Goal: Task Accomplishment & Management: Manage account settings

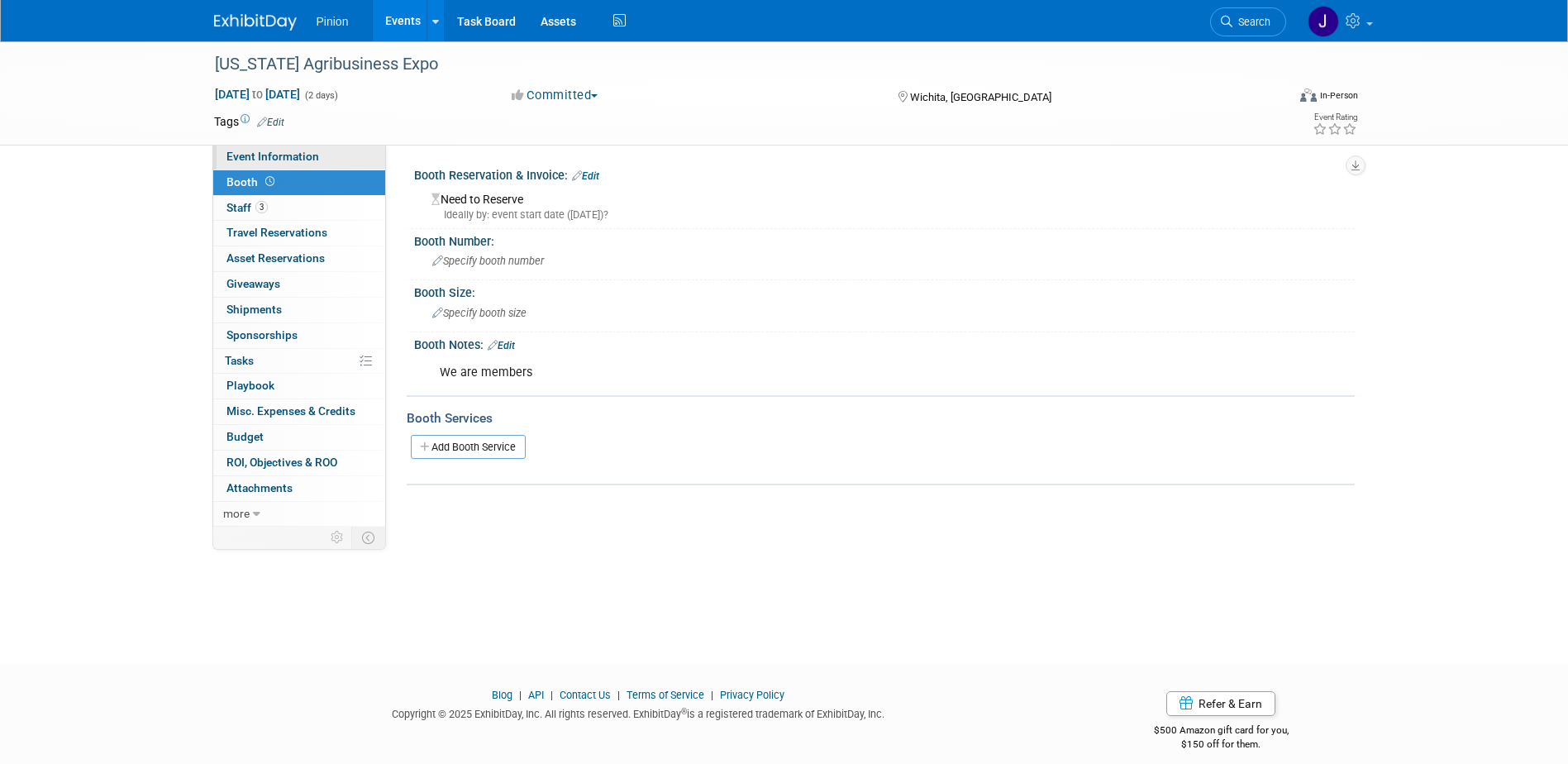
click at [300, 160] on span "Event Information" at bounding box center [273, 156] width 93 height 13
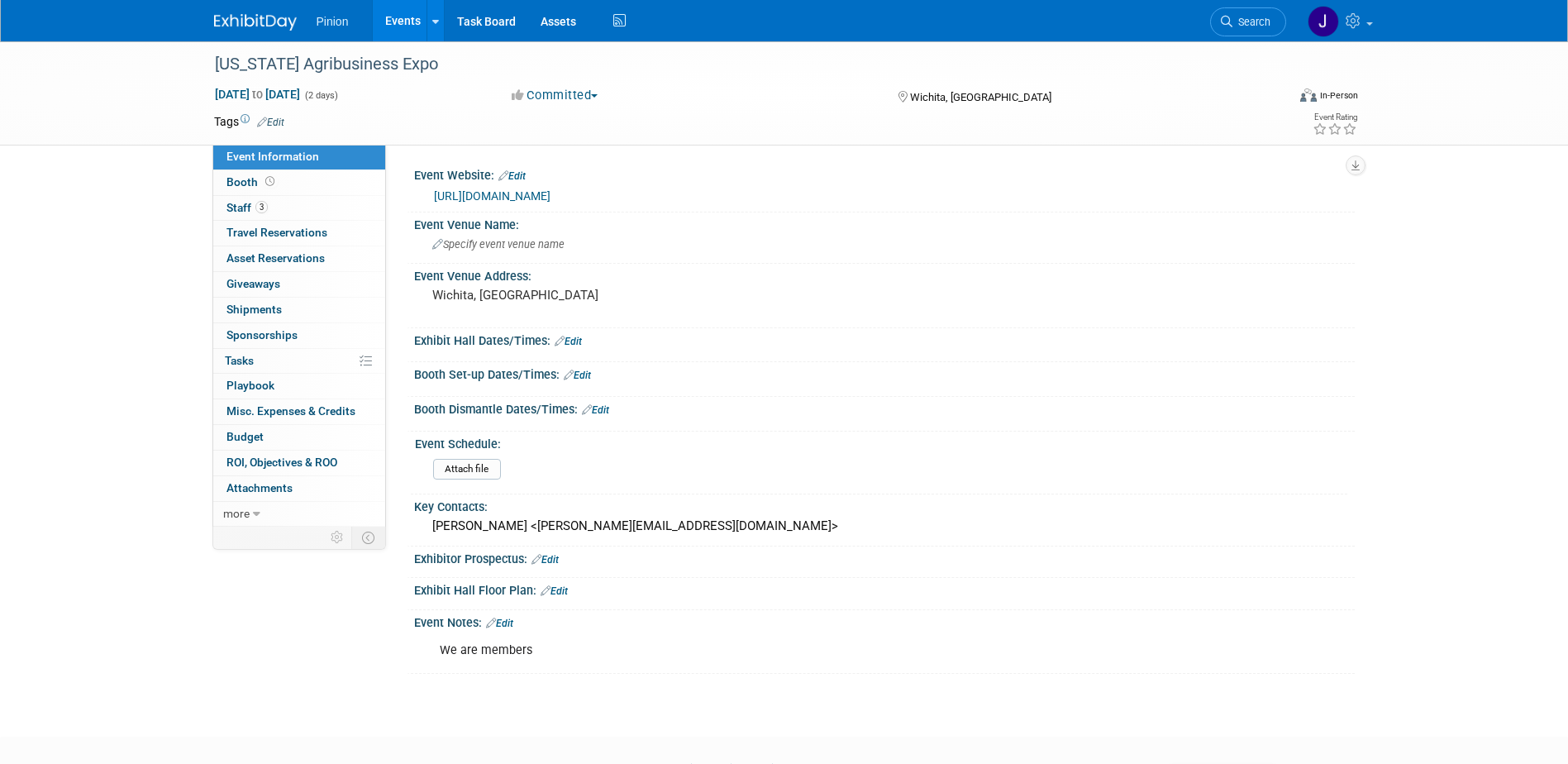
click at [466, 195] on link "[URL][DOMAIN_NAME]" at bounding box center [492, 195] width 117 height 13
click at [268, 179] on icon at bounding box center [270, 182] width 9 height 9
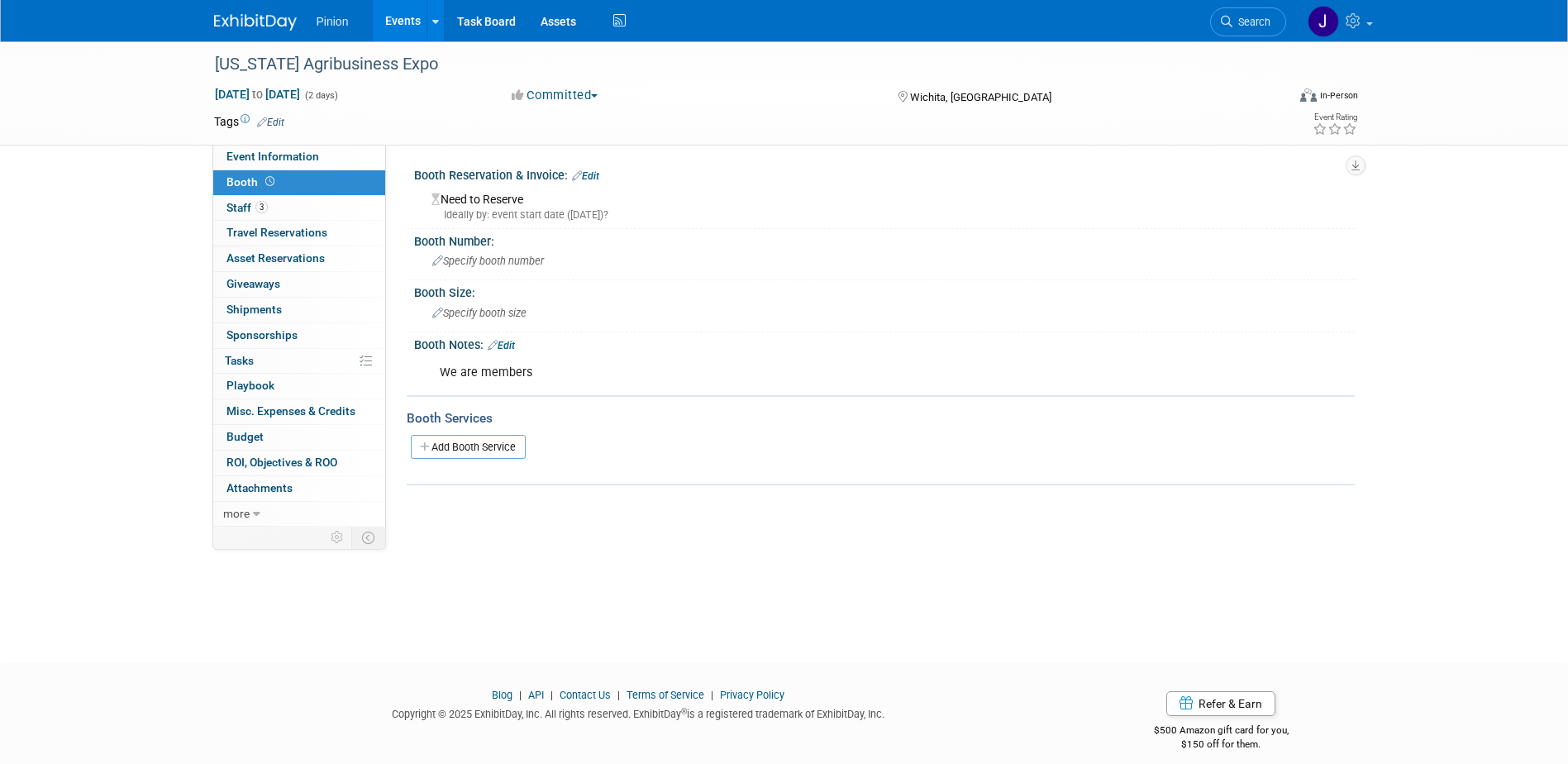
click at [515, 343] on link "Edit" at bounding box center [501, 345] width 28 height 12
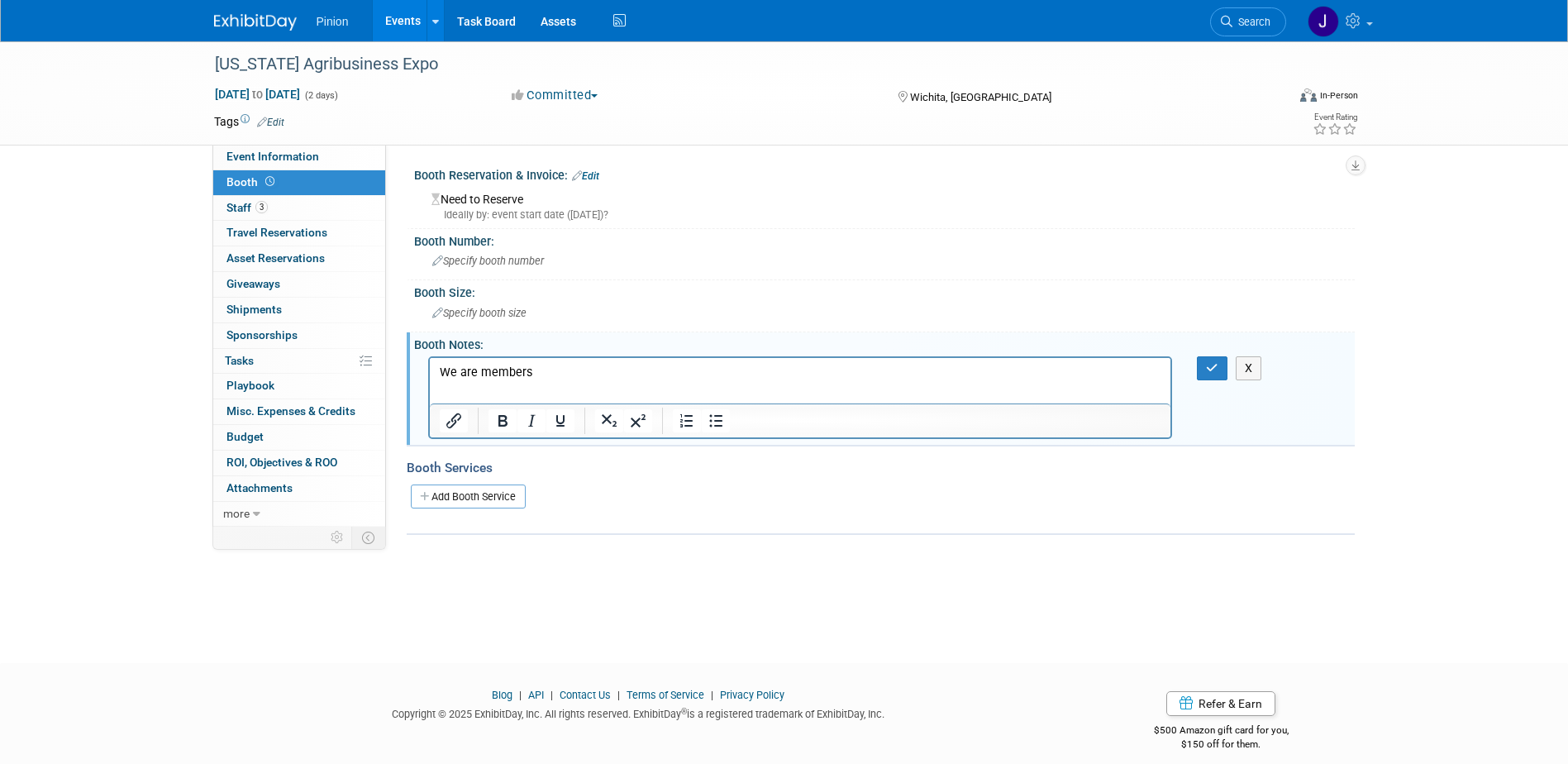
click at [572, 378] on p "We are members" at bounding box center [800, 372] width 723 height 17
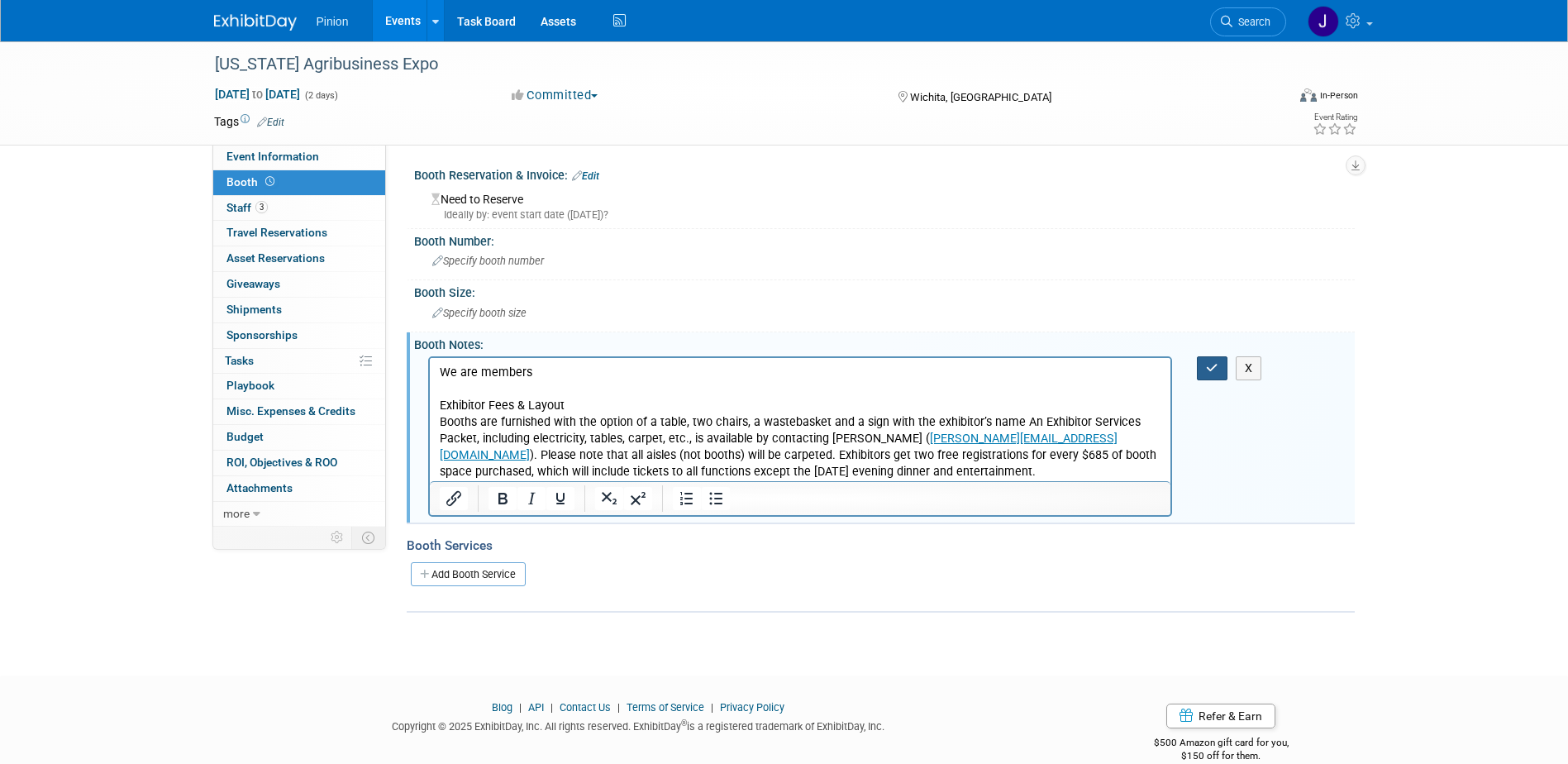
click at [1217, 377] on button "button" at bounding box center [1212, 368] width 30 height 24
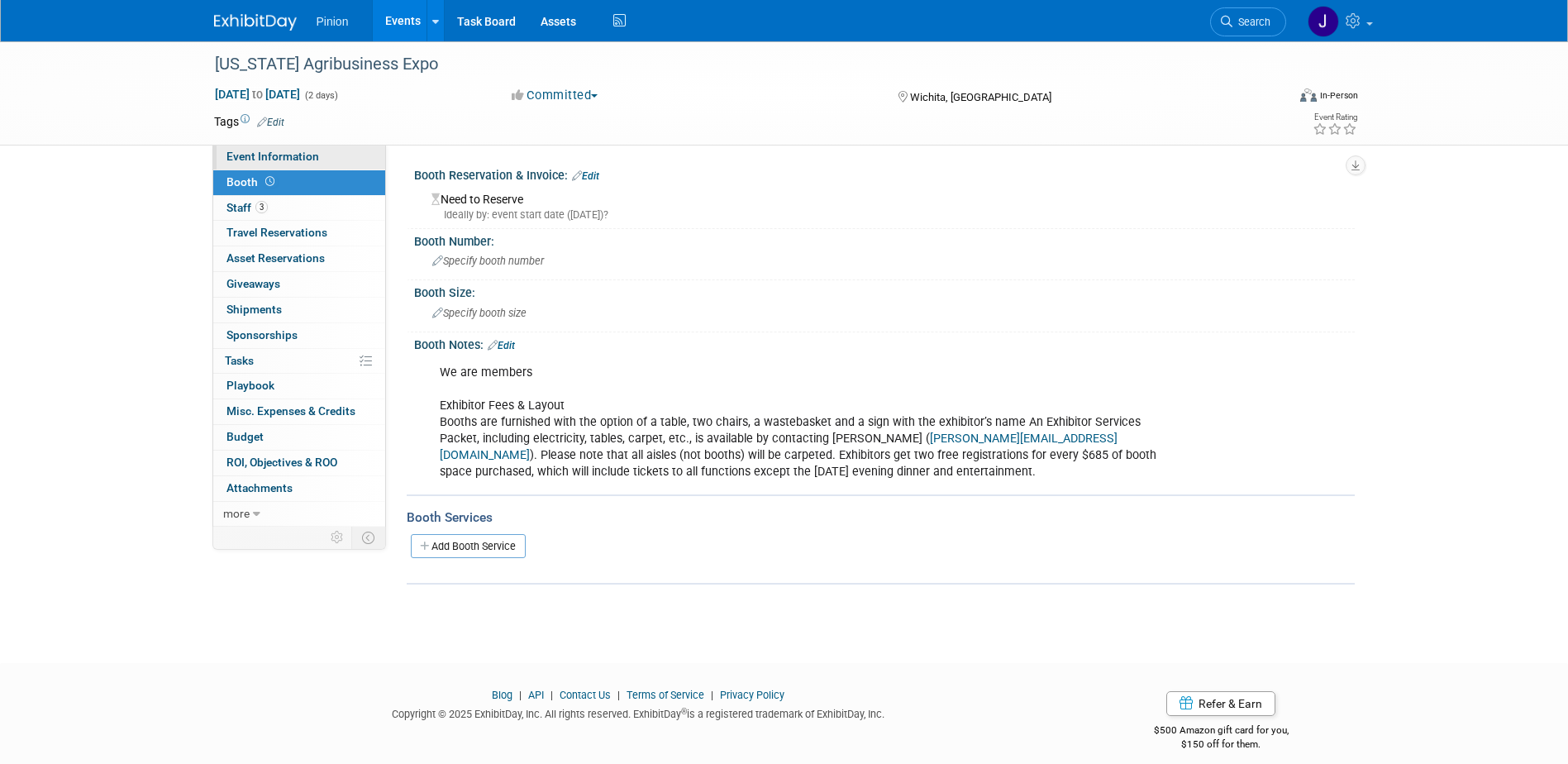
click at [300, 156] on span "Event Information" at bounding box center [273, 156] width 93 height 13
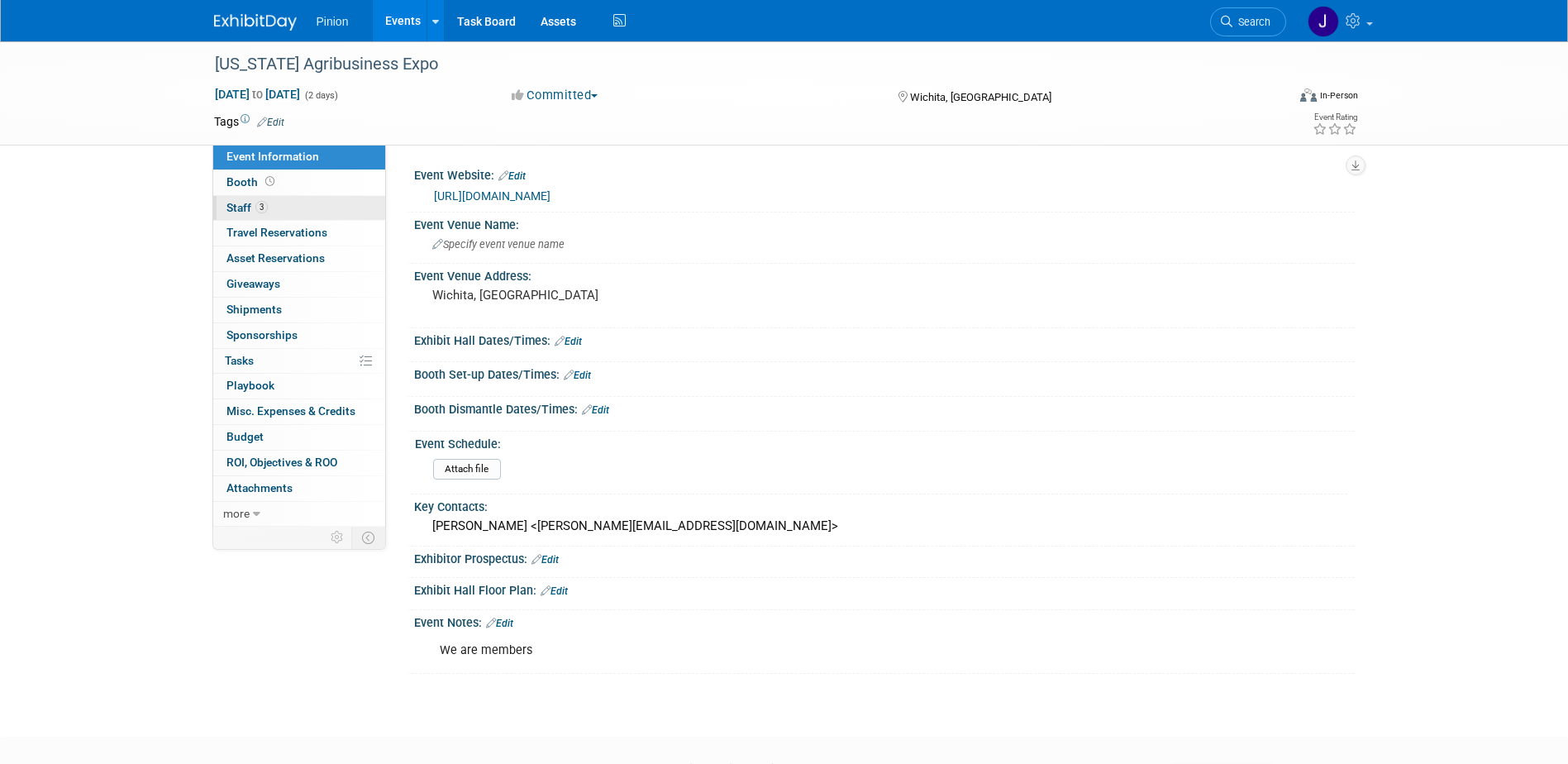
click at [248, 200] on link "3 Staff 3" at bounding box center [298, 209] width 172 height 25
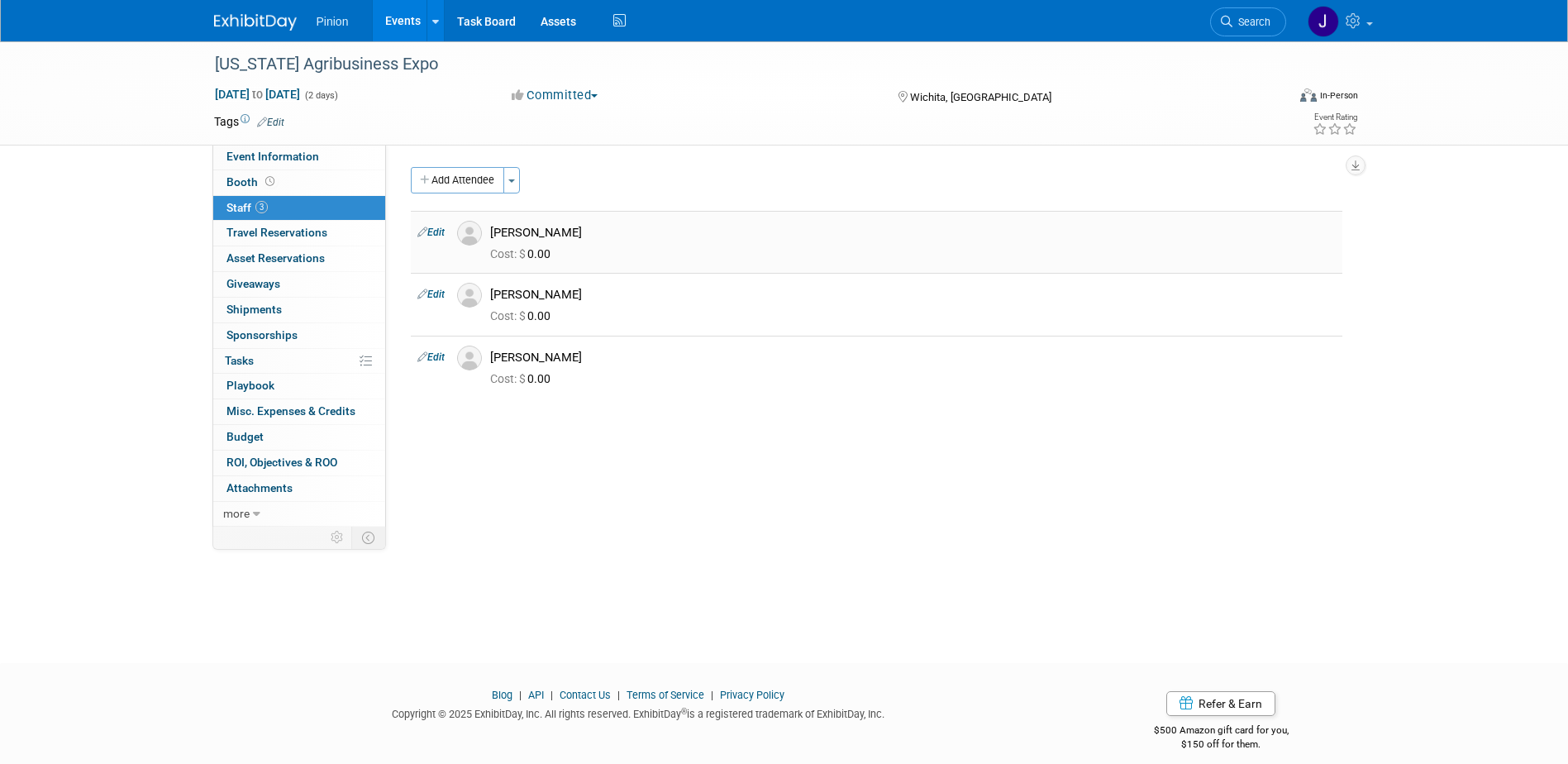
click at [437, 232] on link "Edit" at bounding box center [430, 232] width 28 height 12
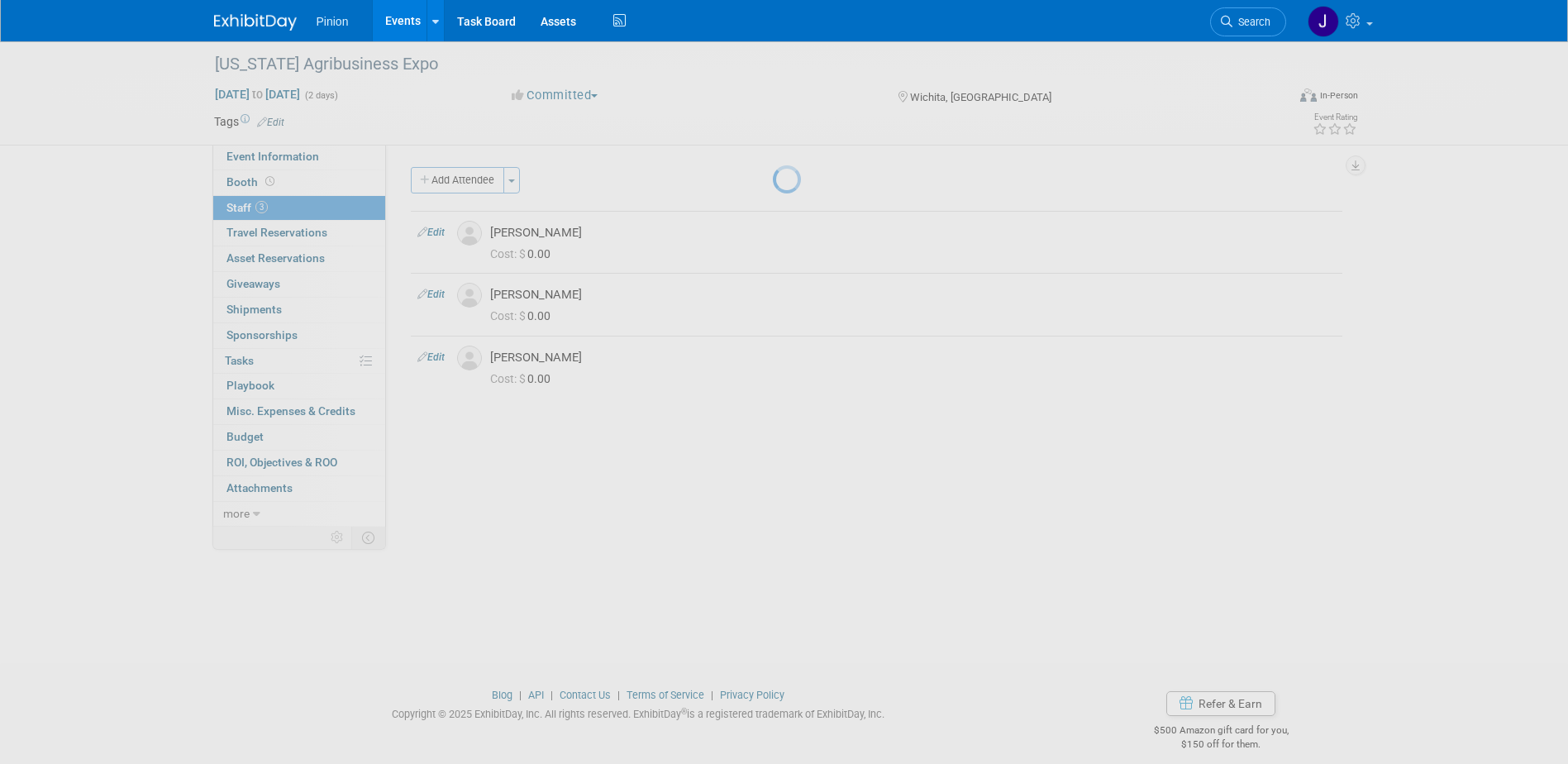
select select "e2682fdd-3b86-42a4-8589-2ccaddf96830"
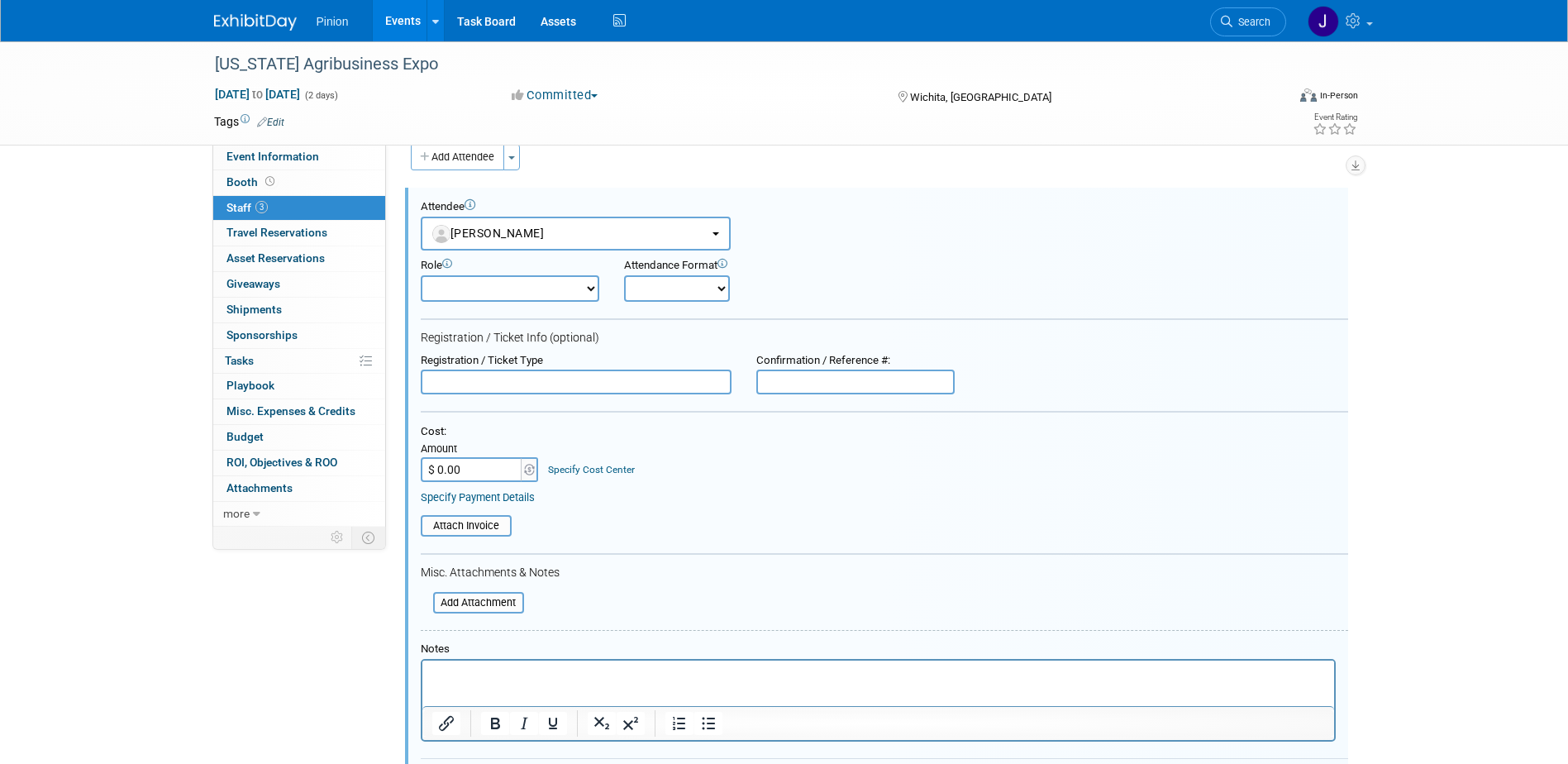
click at [593, 668] on p "Rich Text Area. Press ALT-0 for help." at bounding box center [878, 676] width 893 height 17
drag, startPoint x: 1567, startPoint y: 318, endPoint x: 1569, endPoint y: 459, distance: 141.0
click at [1567, 459] on html "Pinion Events Add Event Bulk Upload Events Shareable Event Boards Recently View…" at bounding box center [784, 358] width 1568 height 764
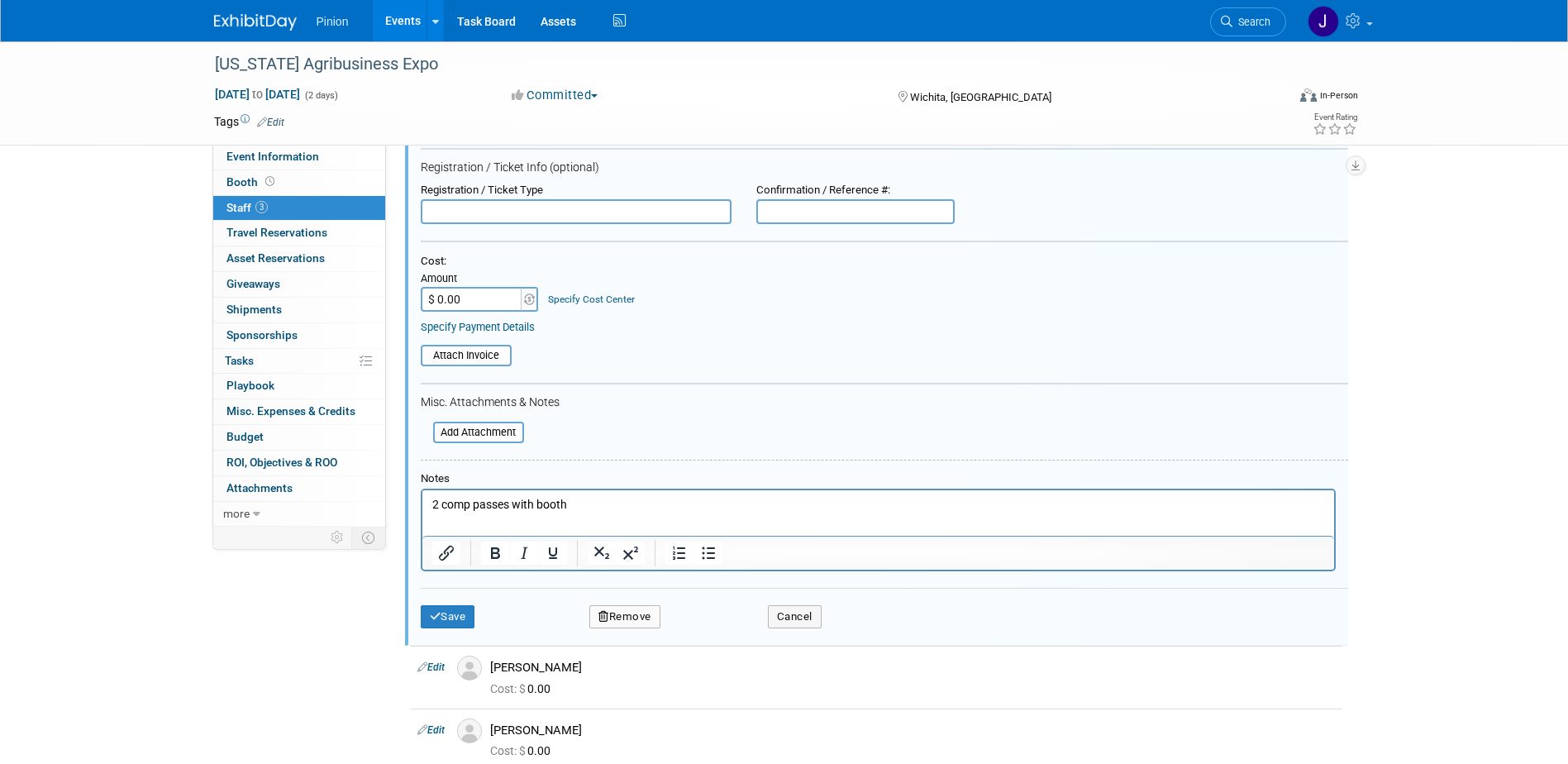
scroll to position [282, 0]
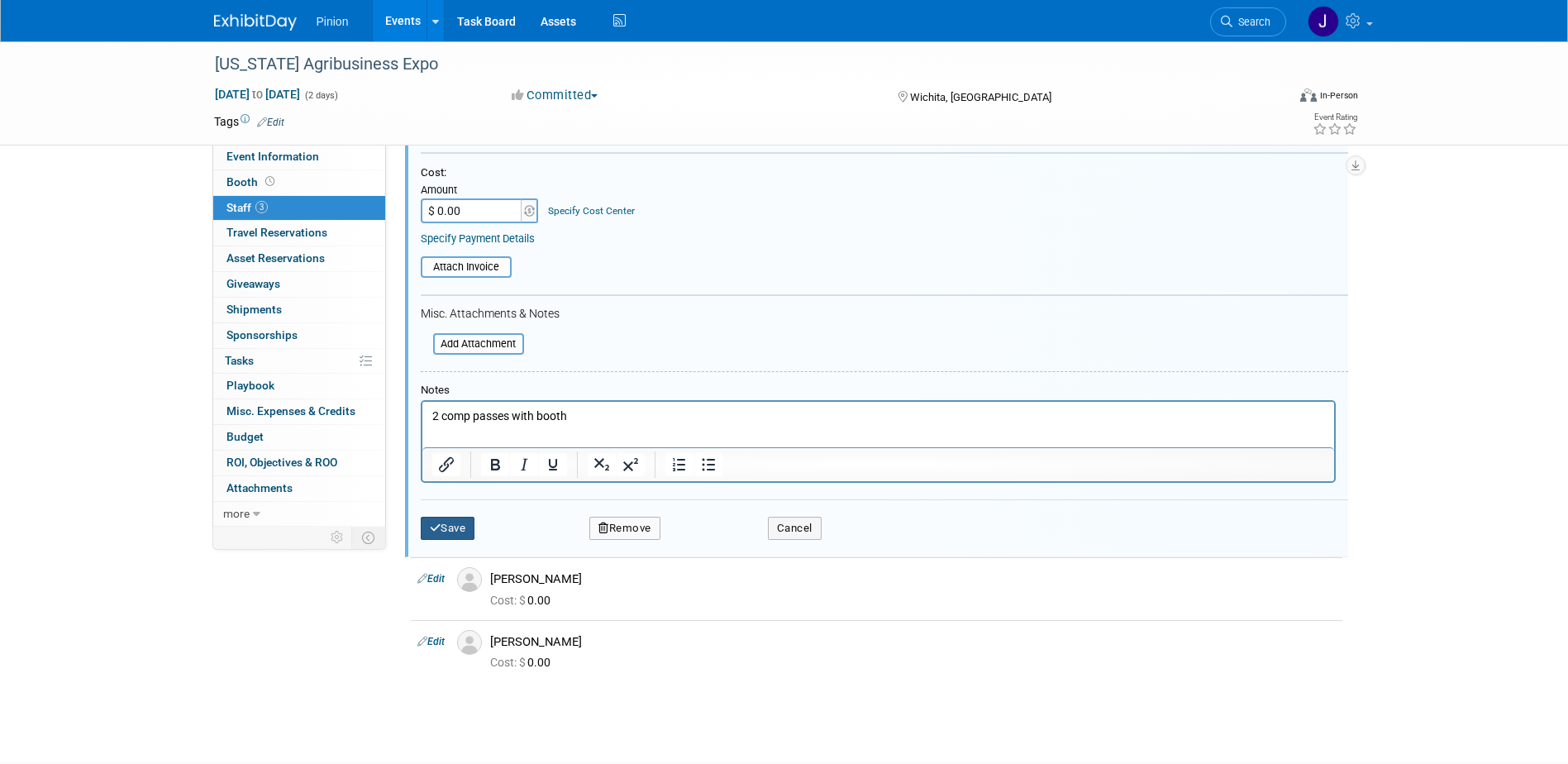
click at [454, 533] on button "Save" at bounding box center [447, 529] width 54 height 23
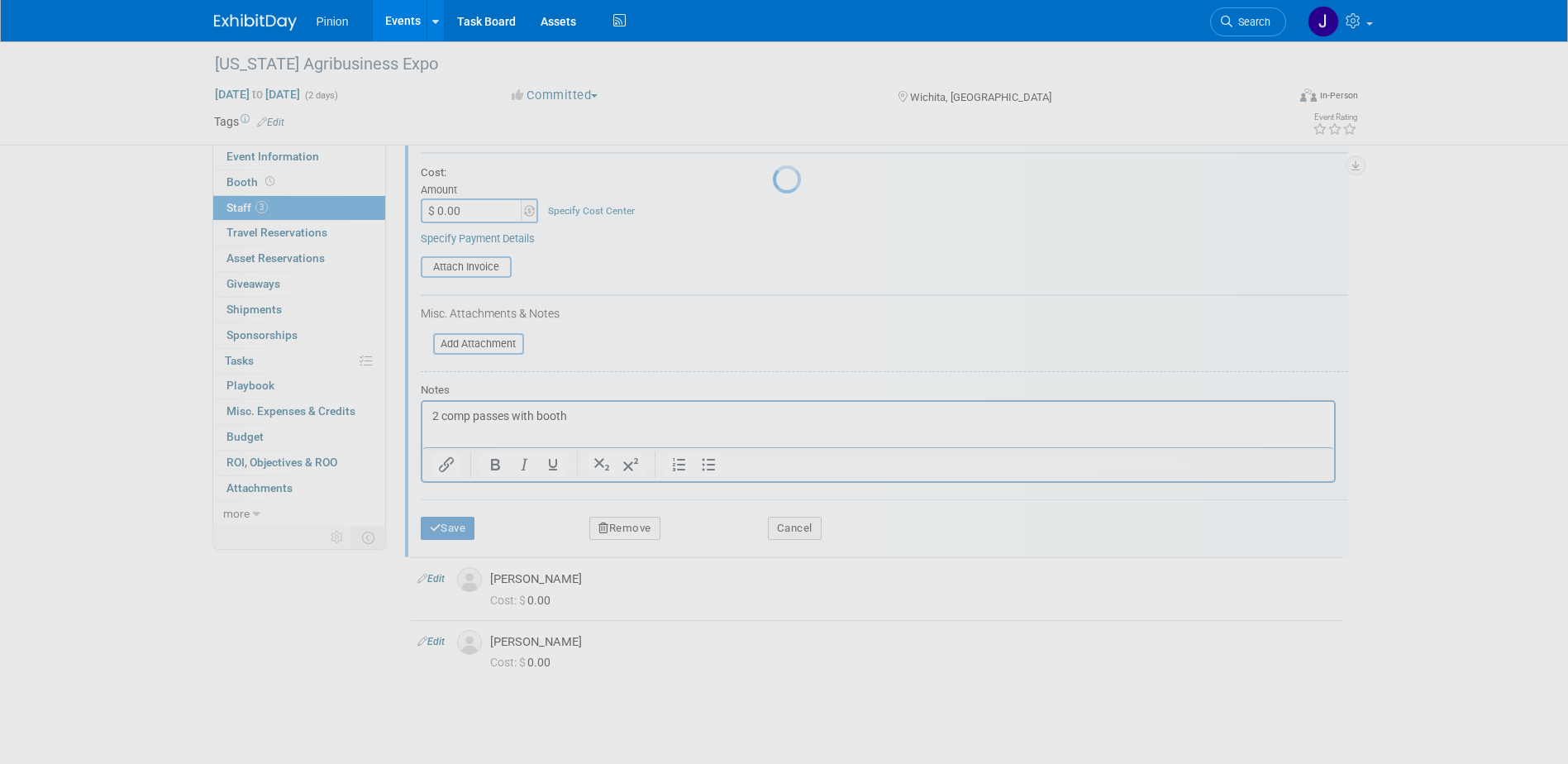
scroll to position [15, 0]
